Goal: Navigation & Orientation: Find specific page/section

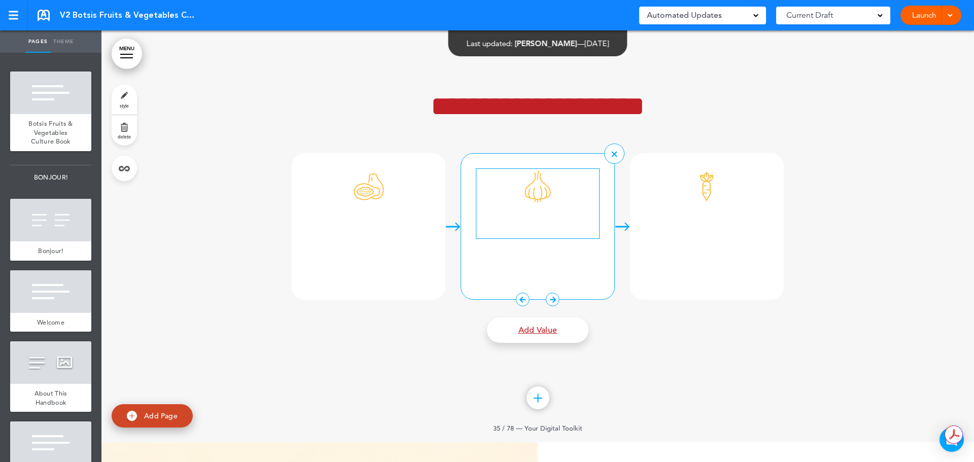
scroll to position [18766, 0]
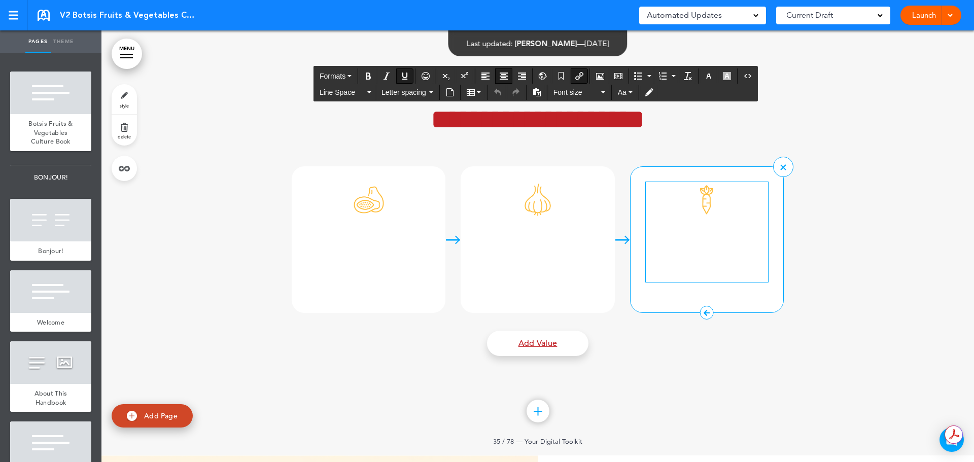
click at [760, 282] on h6 "**********" at bounding box center [707, 259] width 122 height 46
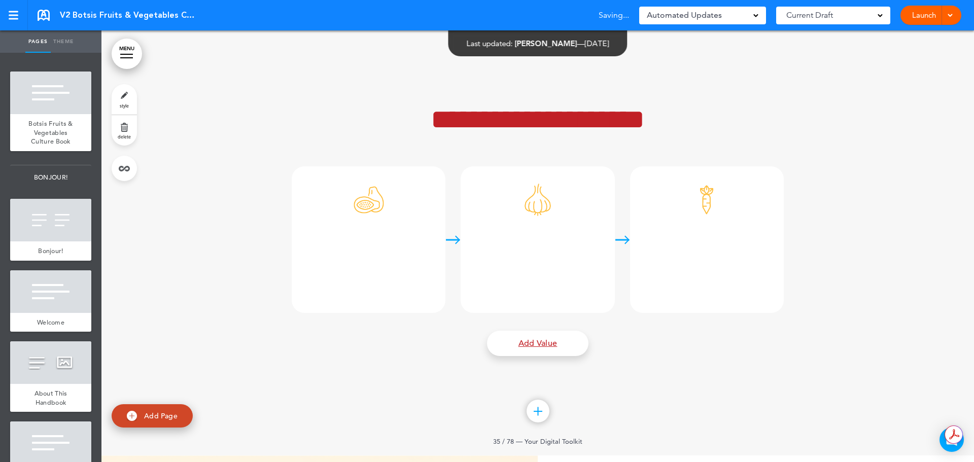
click at [897, 320] on div at bounding box center [537, 240] width 872 height 432
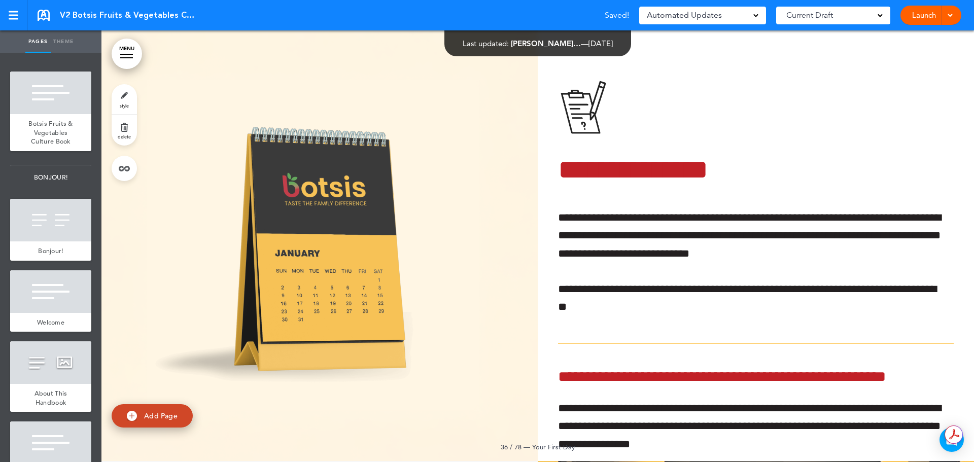
scroll to position [18817, 0]
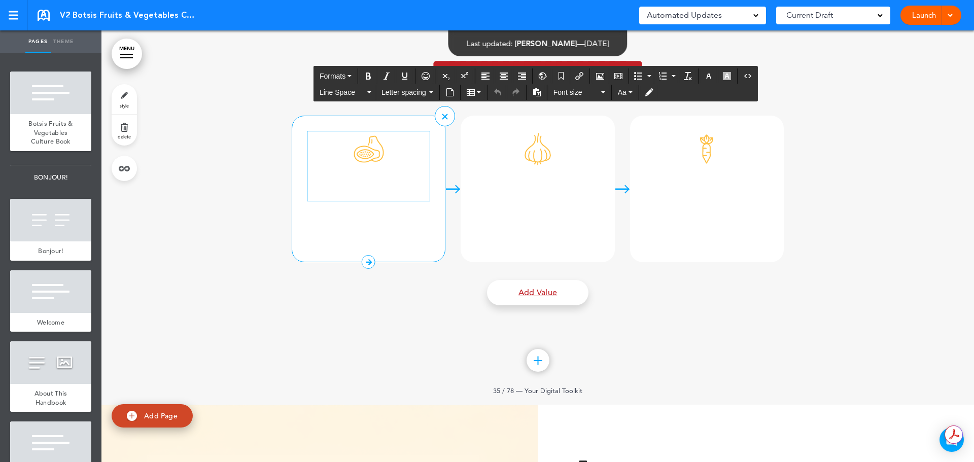
click at [366, 167] on img at bounding box center [368, 148] width 35 height 35
click at [346, 262] on div "***" at bounding box center [369, 189] width 154 height 147
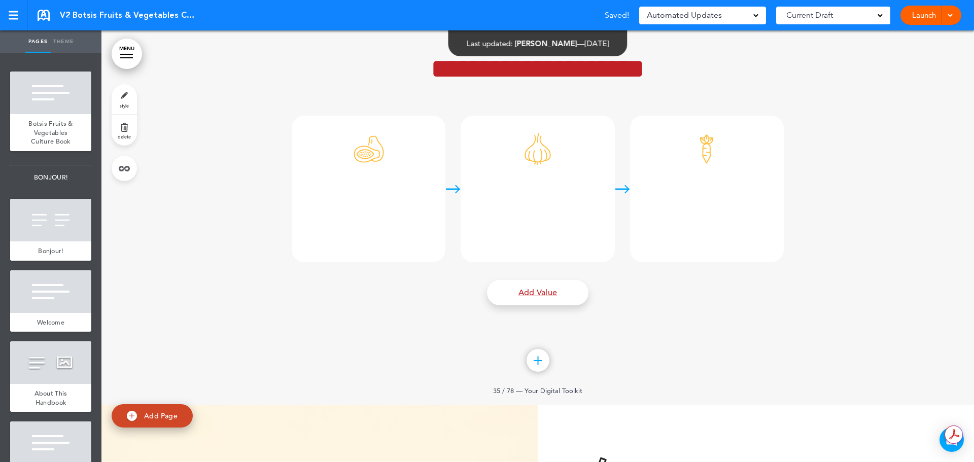
click at [221, 274] on div at bounding box center [537, 189] width 872 height 432
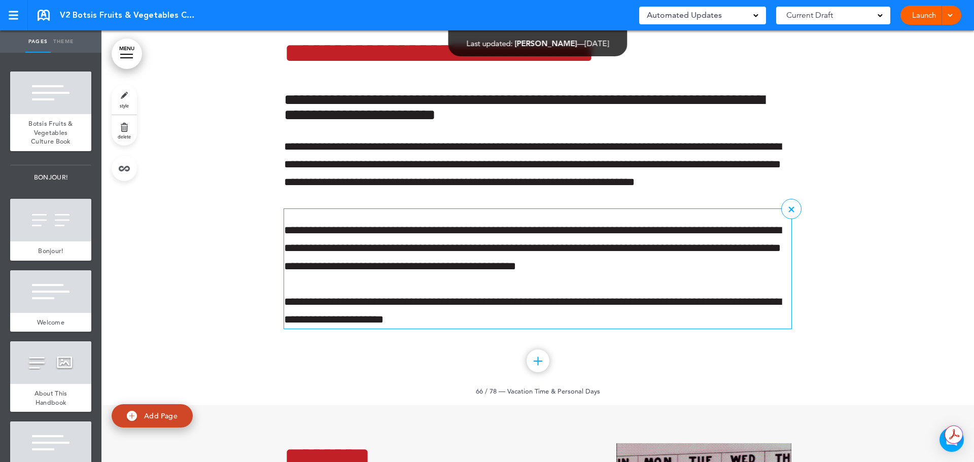
scroll to position [36773, 0]
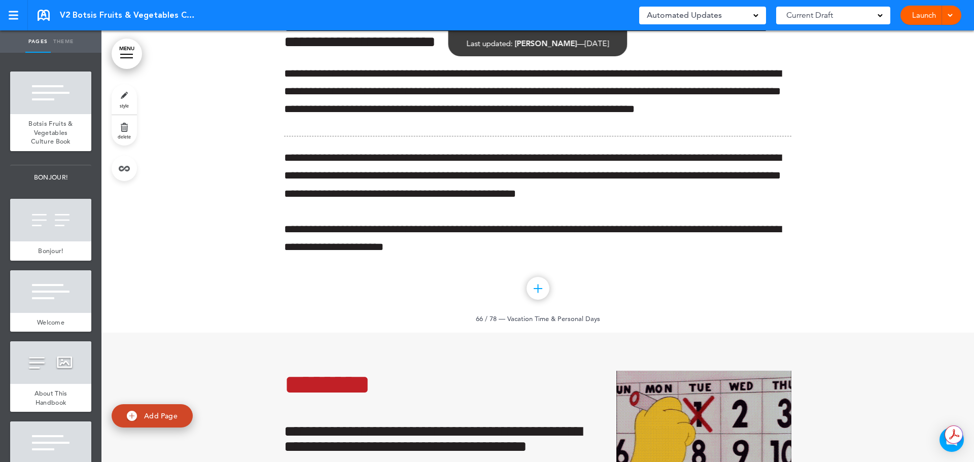
click at [845, 224] on div at bounding box center [537, 92] width 872 height 482
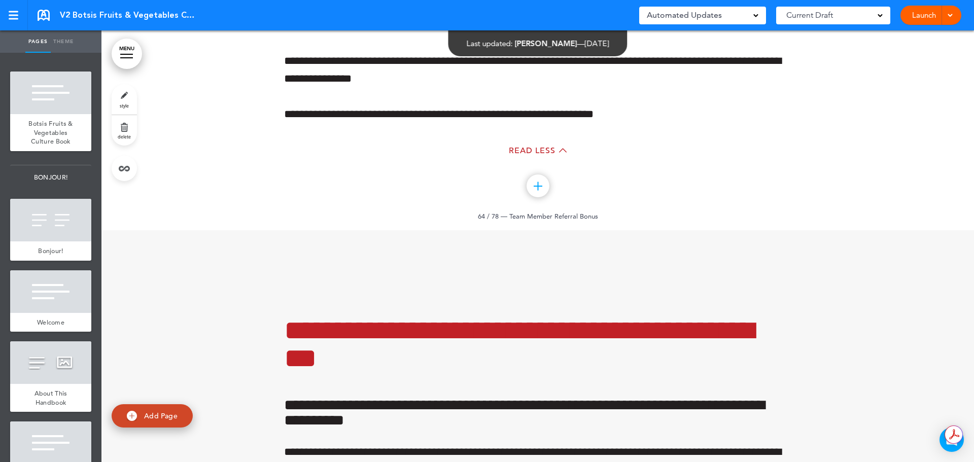
scroll to position [35556, 0]
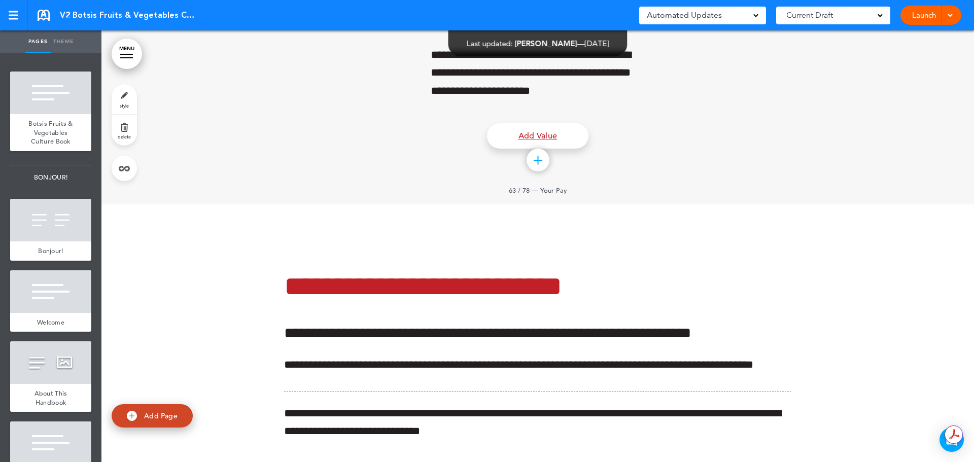
click at [130, 50] on link "MENU" at bounding box center [127, 54] width 30 height 30
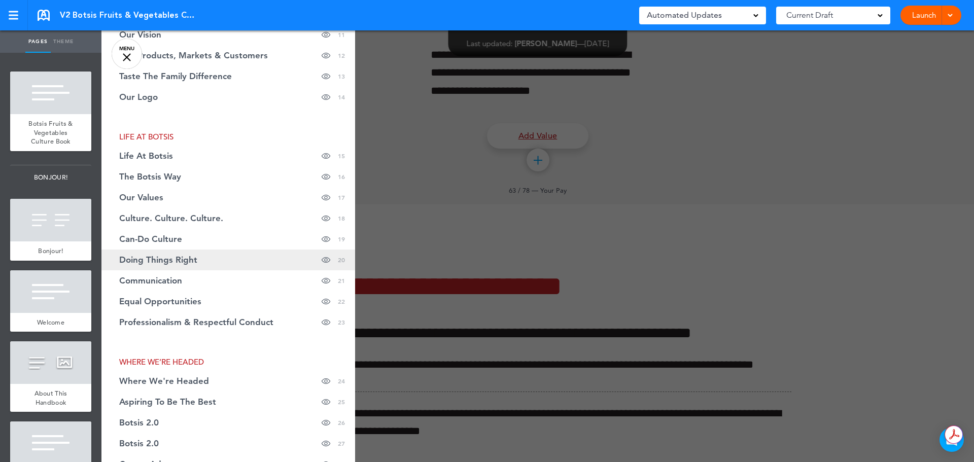
scroll to position [355, 0]
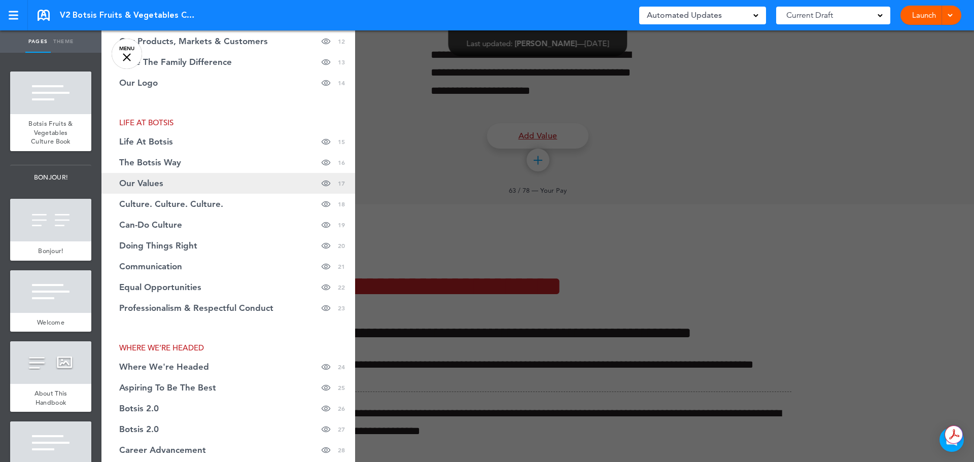
click at [186, 187] on link "Our Values Hide page in table of contents 17" at bounding box center [228, 183] width 254 height 21
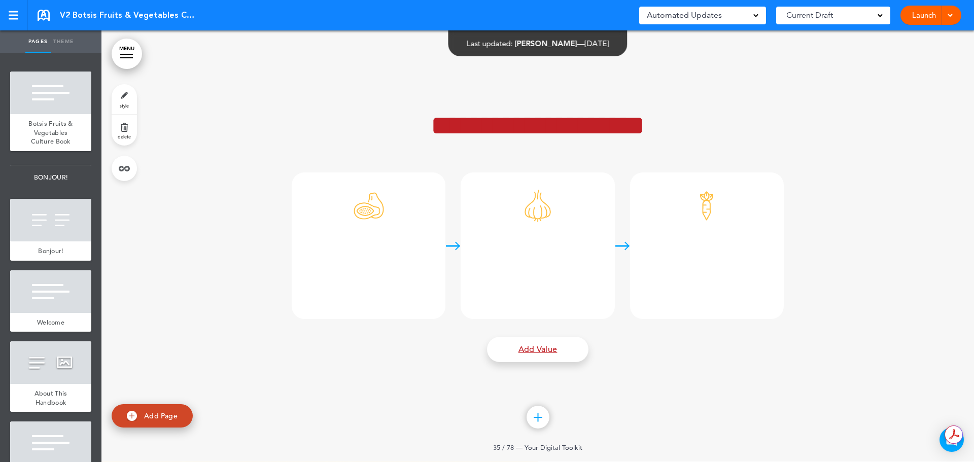
scroll to position [18778, 0]
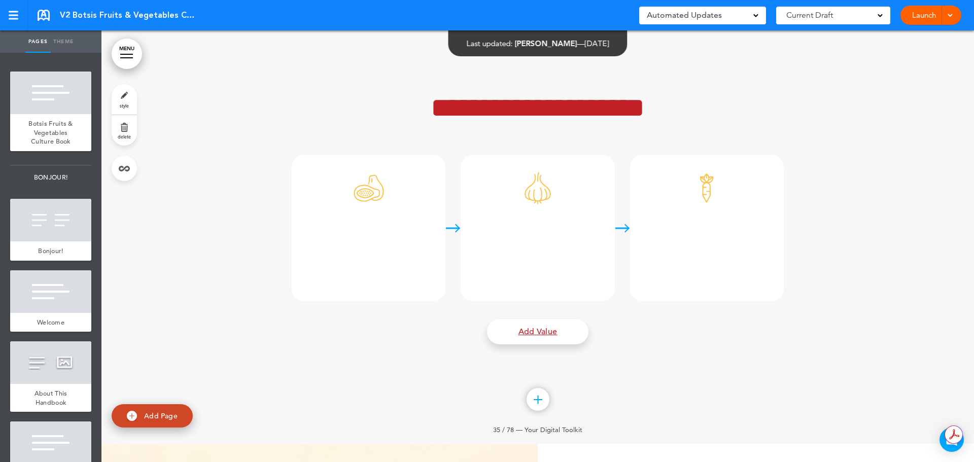
drag, startPoint x: 0, startPoint y: 486, endPoint x: 6, endPoint y: 18, distance: 467.6
click at [6, 18] on link at bounding box center [14, 15] width 28 height 30
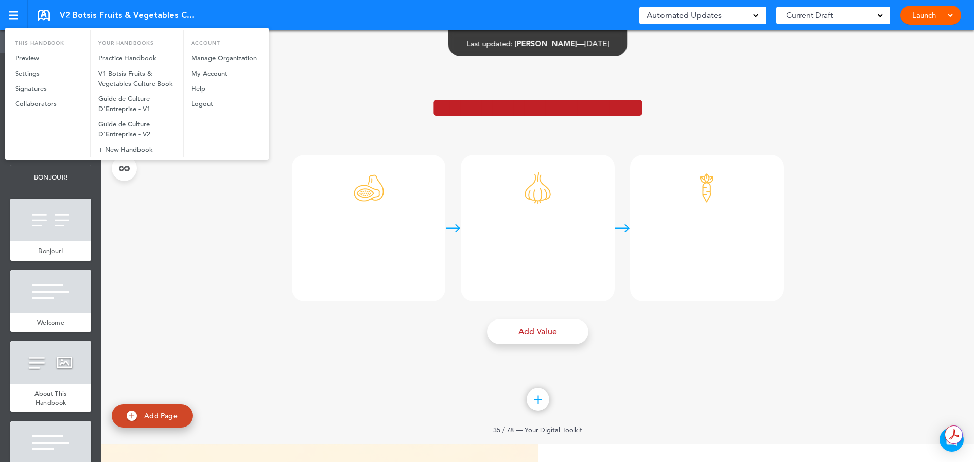
click at [11, 17] on div at bounding box center [487, 231] width 974 height 462
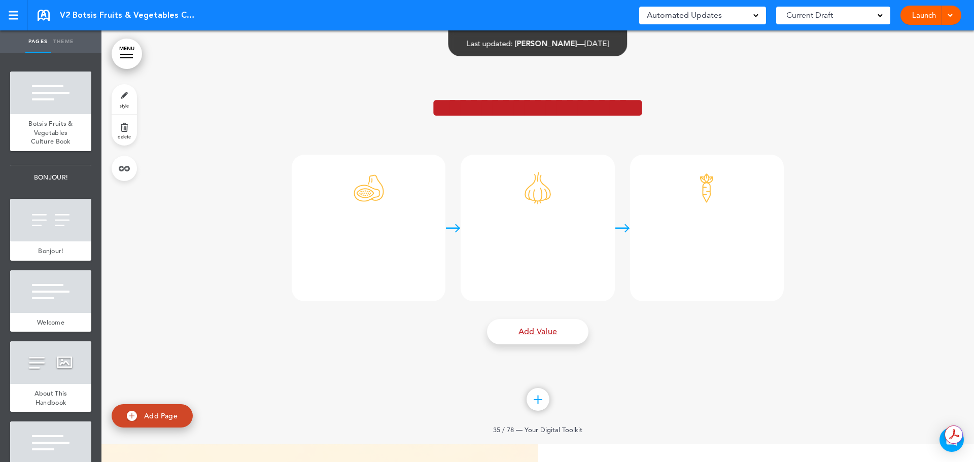
click at [52, 16] on div "V2 Botsis Fruits & Vegetables Culture Book" at bounding box center [117, 15] width 159 height 11
click at [48, 16] on link at bounding box center [44, 15] width 12 height 11
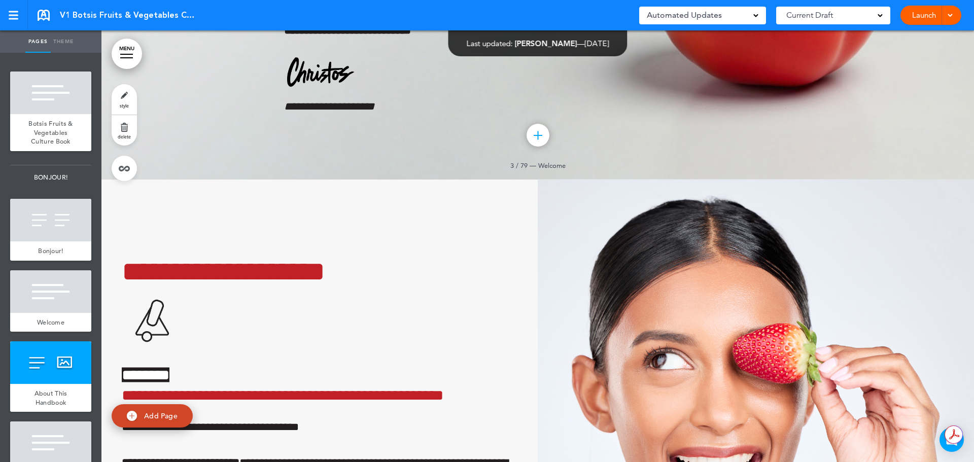
scroll to position [1420, 0]
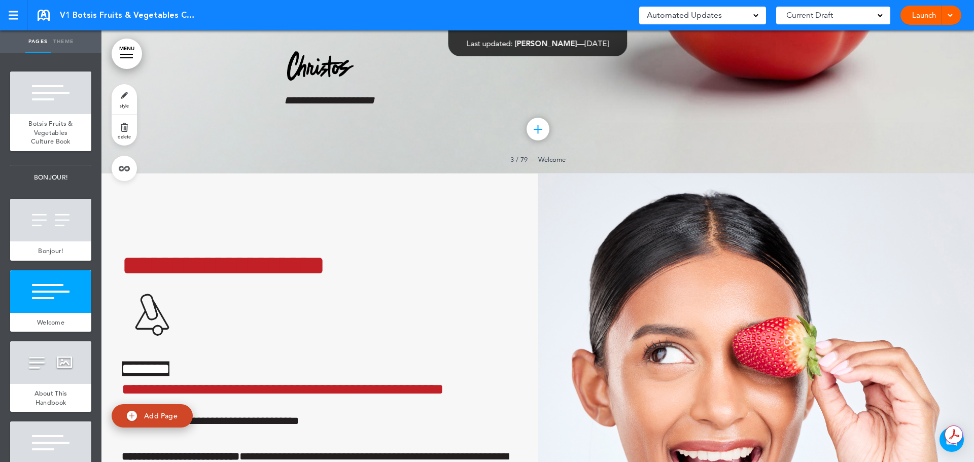
click at [125, 51] on link "MENU" at bounding box center [127, 54] width 30 height 30
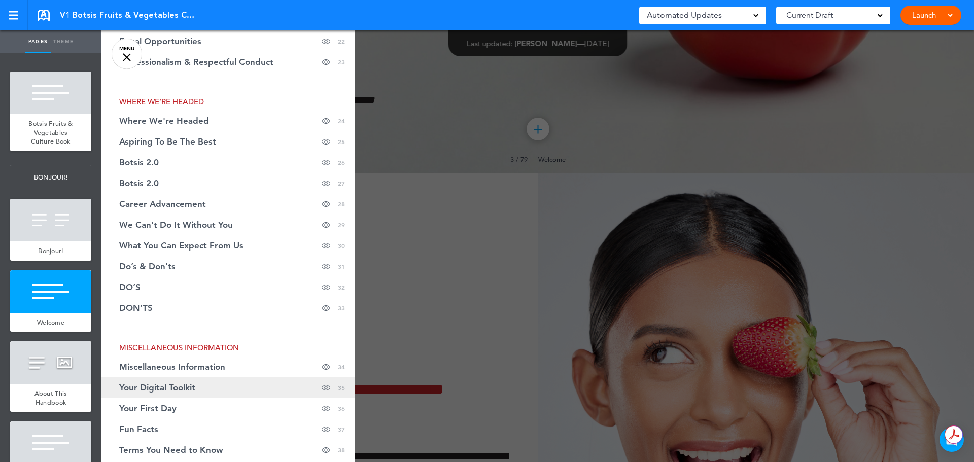
scroll to position [659, 0]
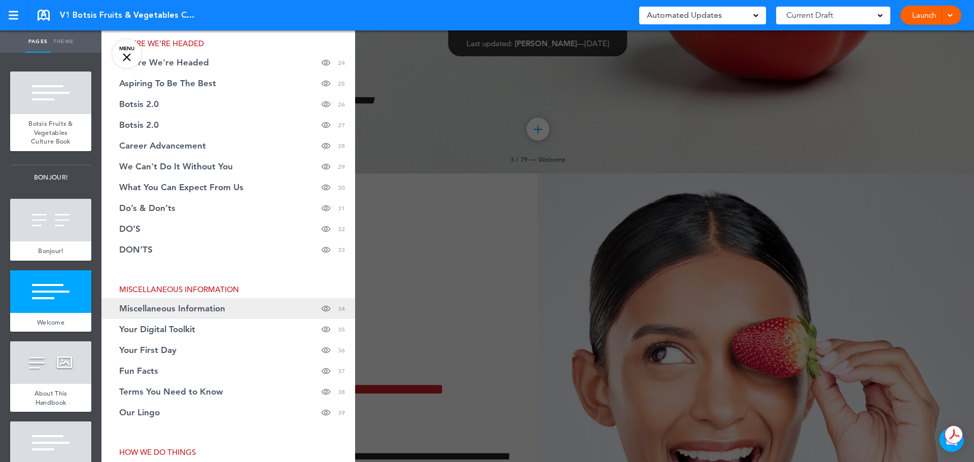
click at [204, 312] on span "Miscellaneous Information" at bounding box center [172, 308] width 106 height 9
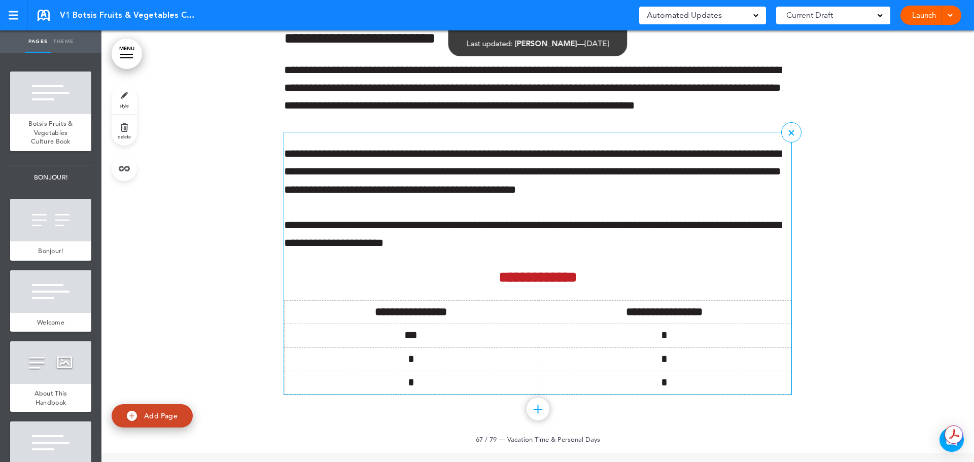
scroll to position [37310, 0]
